Goal: Navigation & Orientation: Find specific page/section

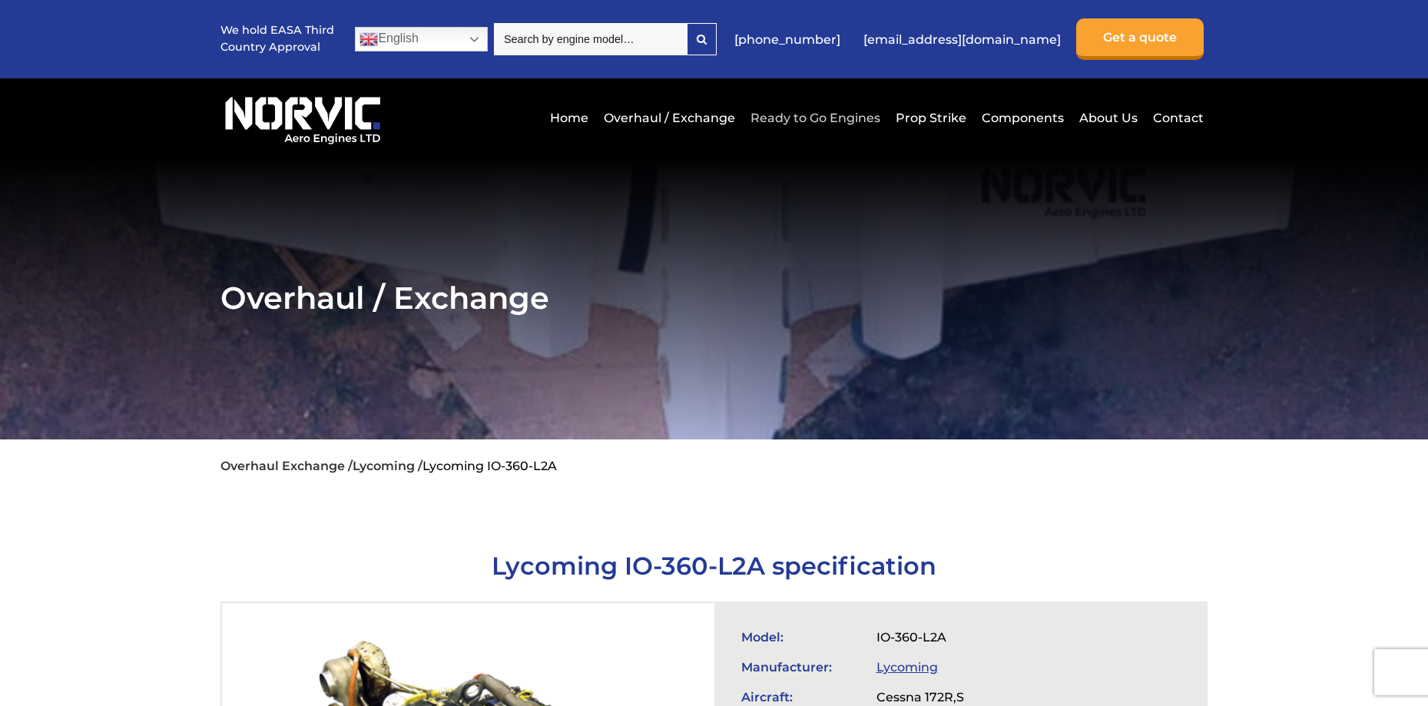
click at [782, 113] on link "Ready to Go Engines" at bounding box center [816, 118] width 138 height 38
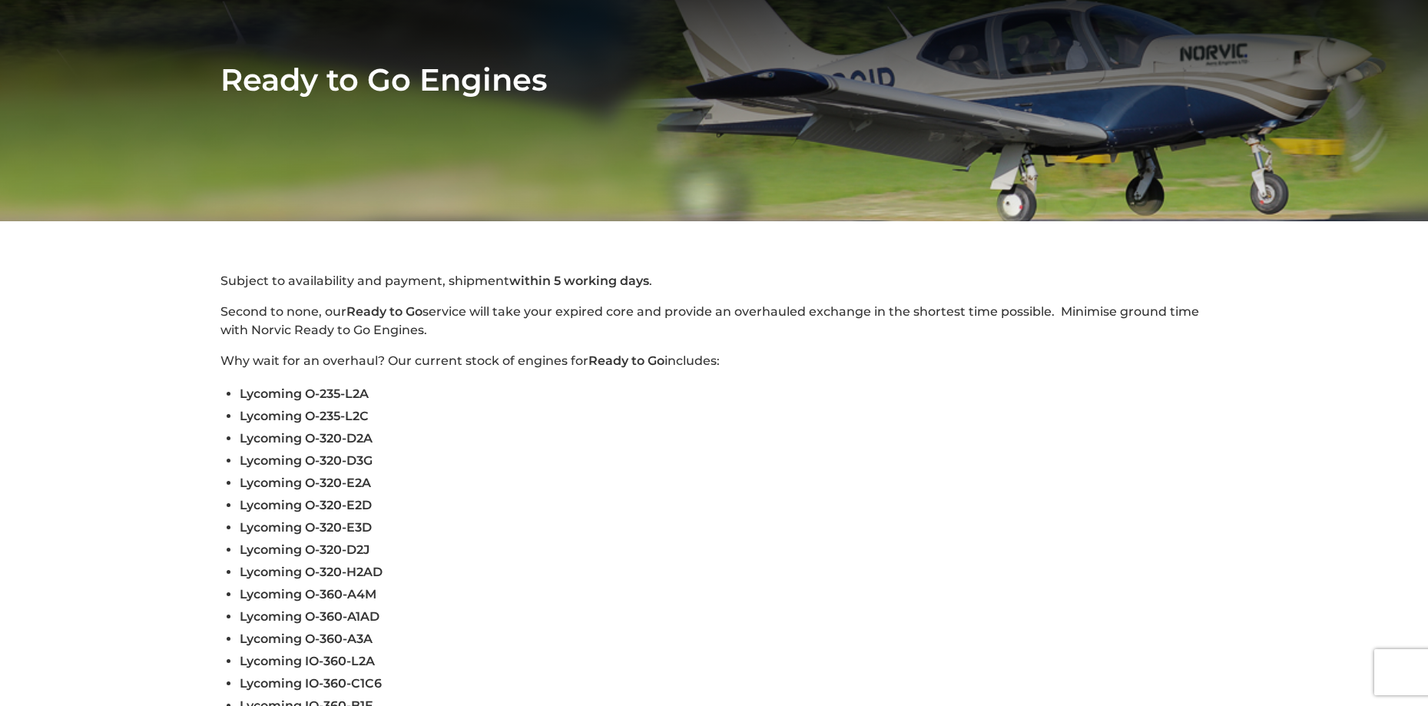
scroll to position [77, 0]
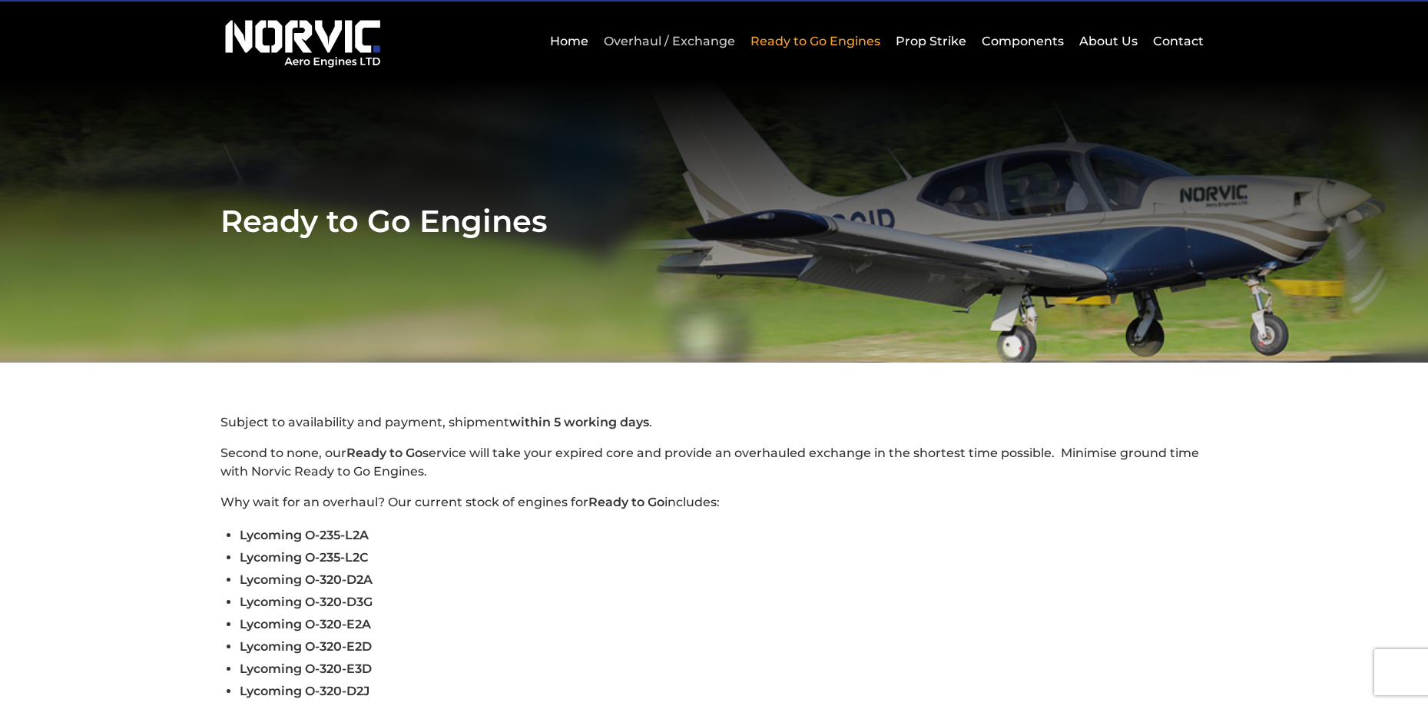
click at [655, 32] on link "Overhaul / Exchange" at bounding box center [669, 41] width 139 height 38
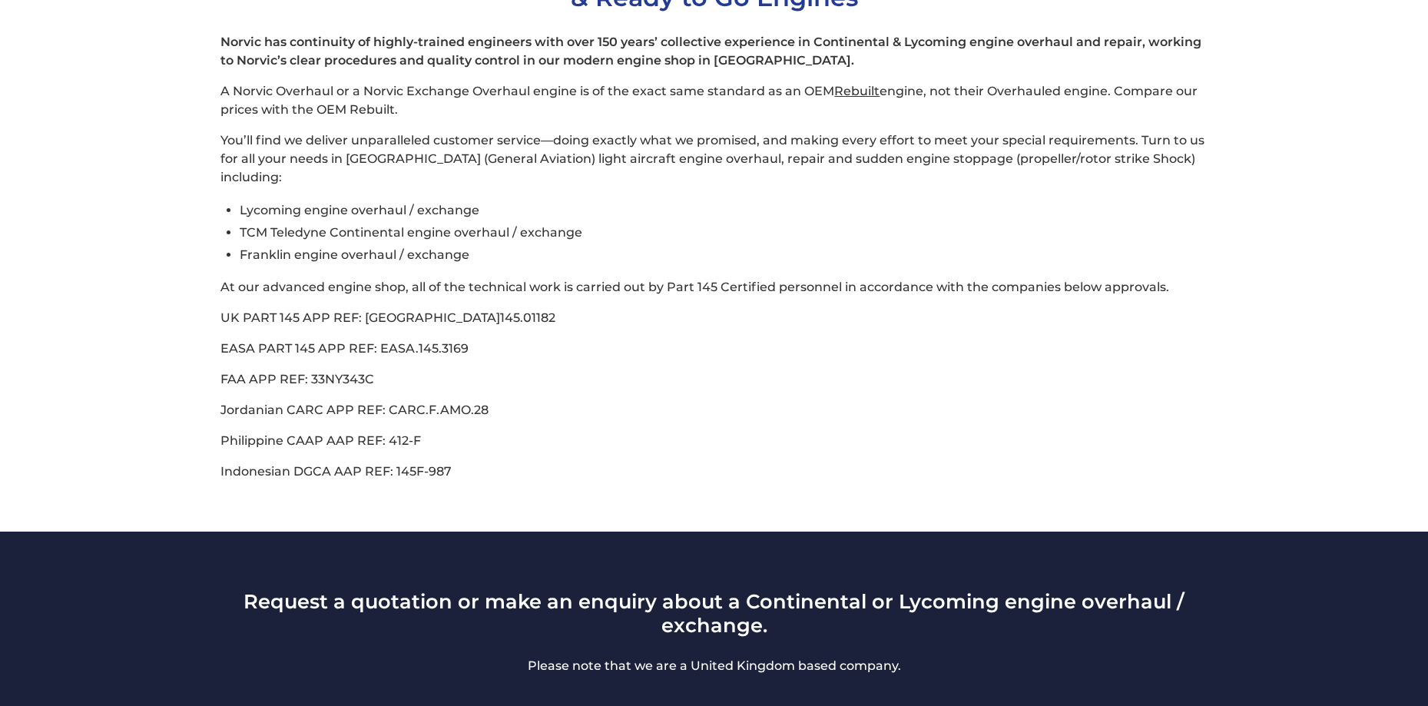
scroll to position [461, 0]
